Goal: Navigation & Orientation: Find specific page/section

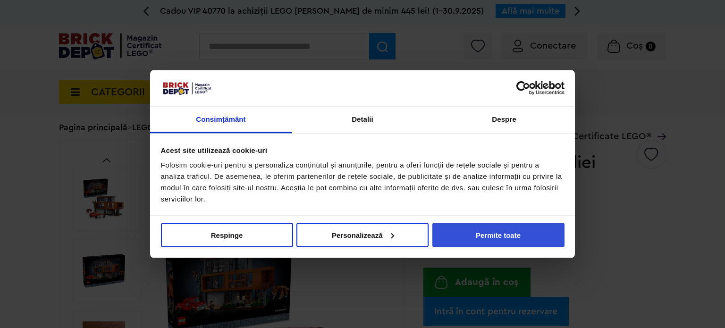
click at [495, 232] on button "Permite toate" at bounding box center [499, 235] width 132 height 24
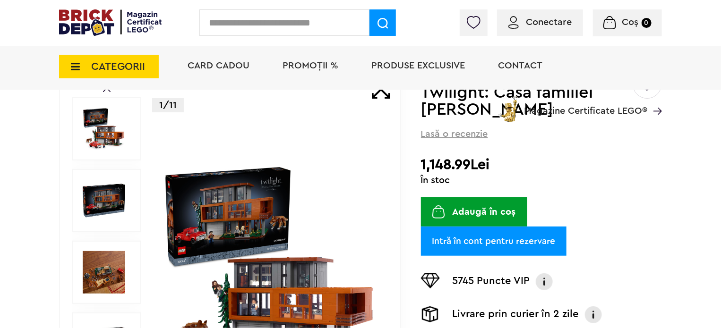
scroll to position [94, 0]
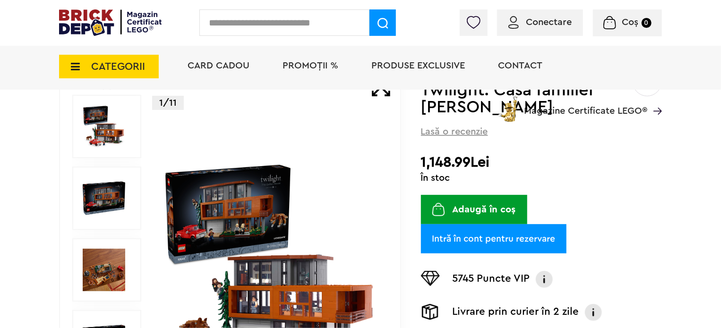
click at [281, 227] on img at bounding box center [271, 270] width 218 height 218
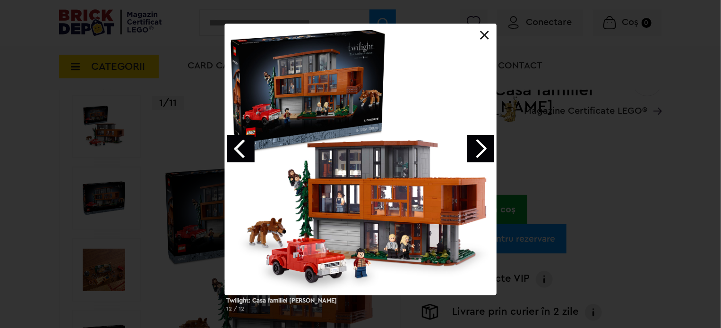
click at [482, 153] on link "Next image" at bounding box center [480, 148] width 27 height 27
click at [481, 153] on link "Next image" at bounding box center [480, 148] width 27 height 27
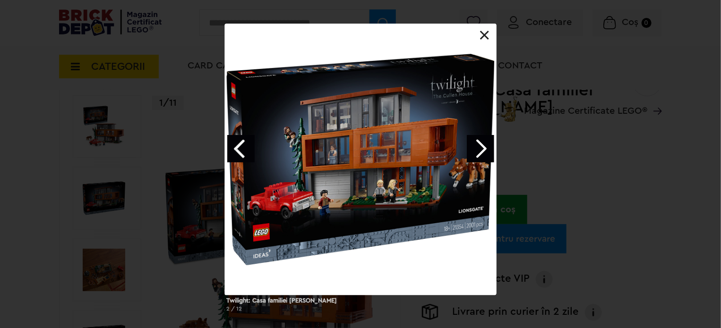
click at [475, 149] on link "Next image" at bounding box center [480, 148] width 27 height 27
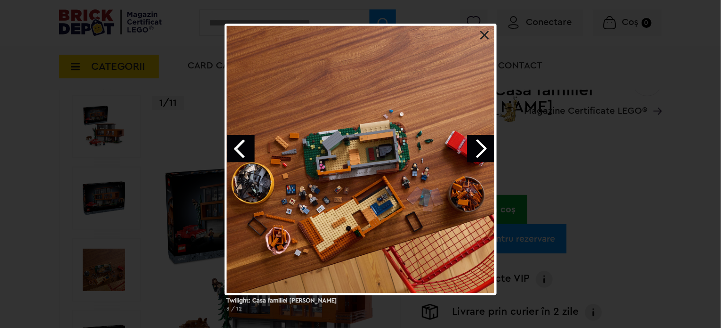
click at [473, 149] on link "Next image" at bounding box center [480, 148] width 27 height 27
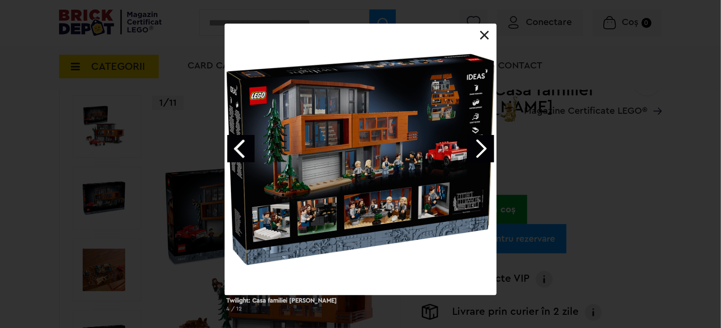
click at [570, 157] on div "Twilight: Casa familiei Cullen 4 / 12" at bounding box center [360, 172] width 721 height 296
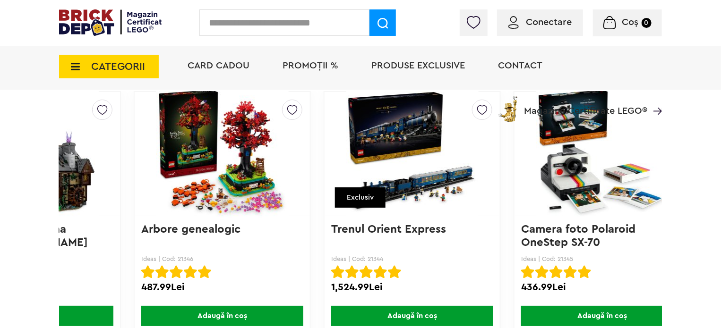
scroll to position [0, 344]
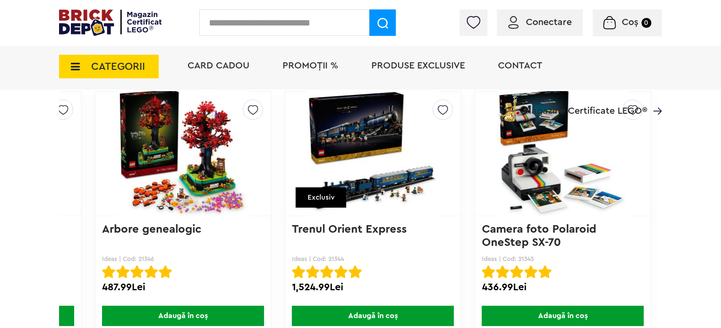
click at [143, 67] on span "CATEGORII" at bounding box center [118, 66] width 54 height 10
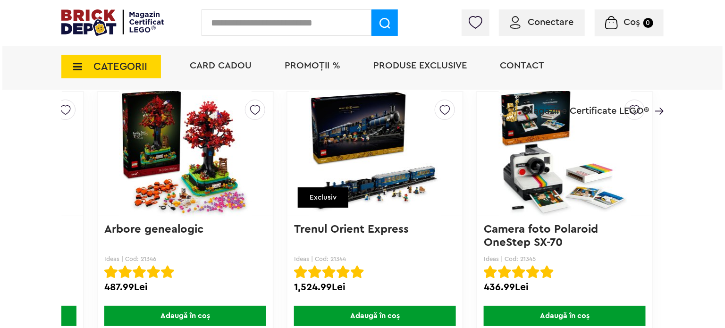
scroll to position [0, 340]
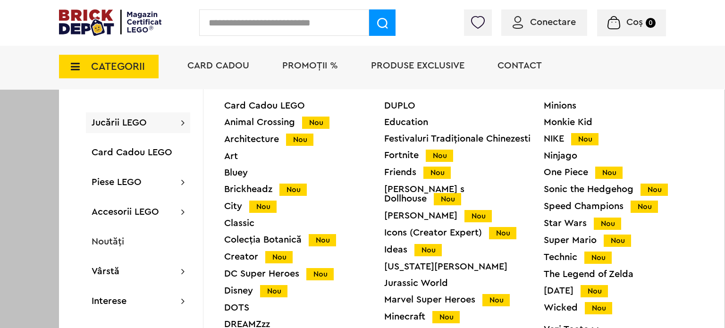
click at [238, 254] on div "Creator Nou" at bounding box center [304, 257] width 160 height 10
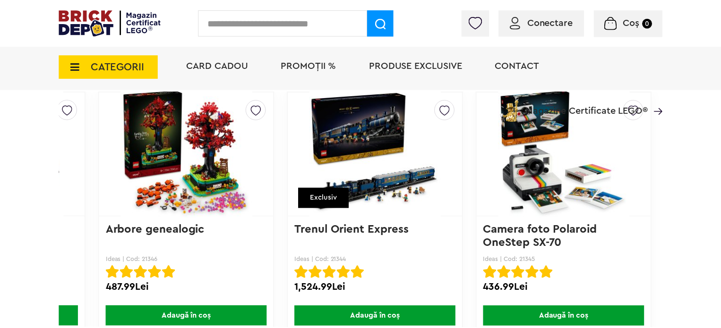
scroll to position [1887, 0]
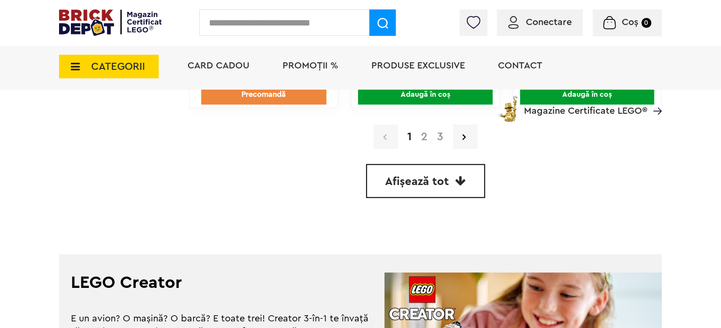
scroll to position [2402, 0]
